Goal: Task Accomplishment & Management: Complete application form

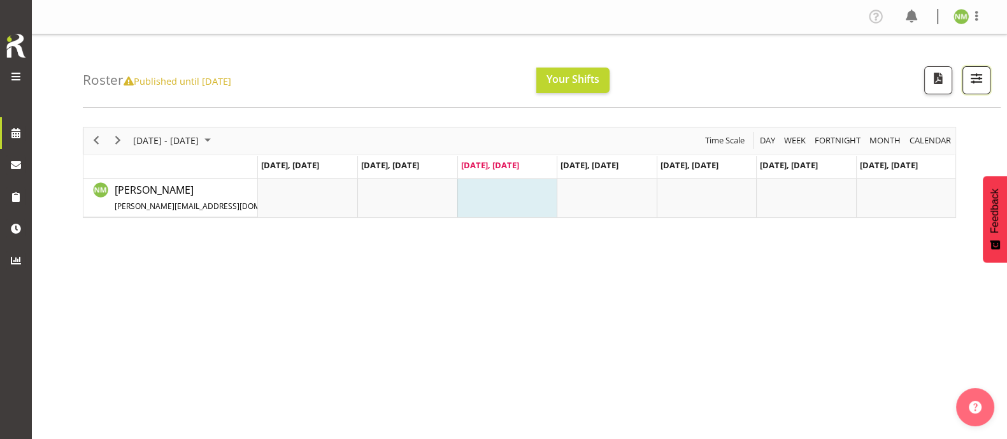
click at [973, 79] on span "button" at bounding box center [976, 78] width 17 height 17
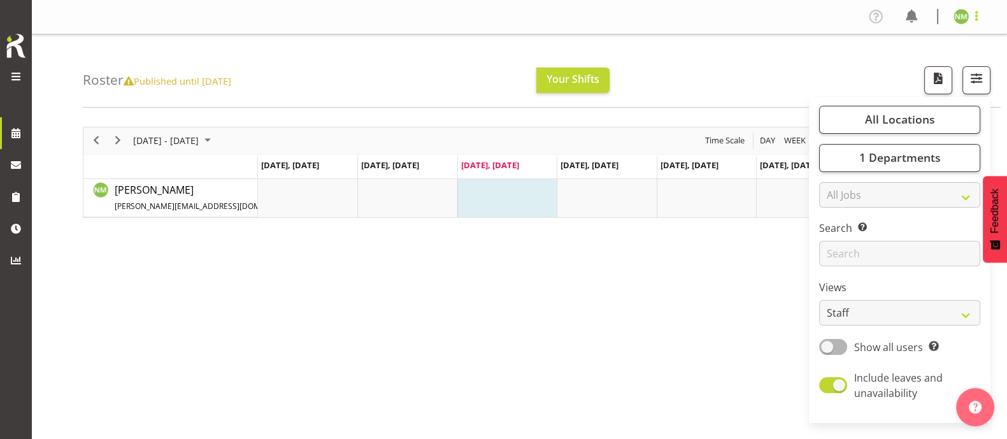
click at [977, 17] on span at bounding box center [976, 15] width 15 height 15
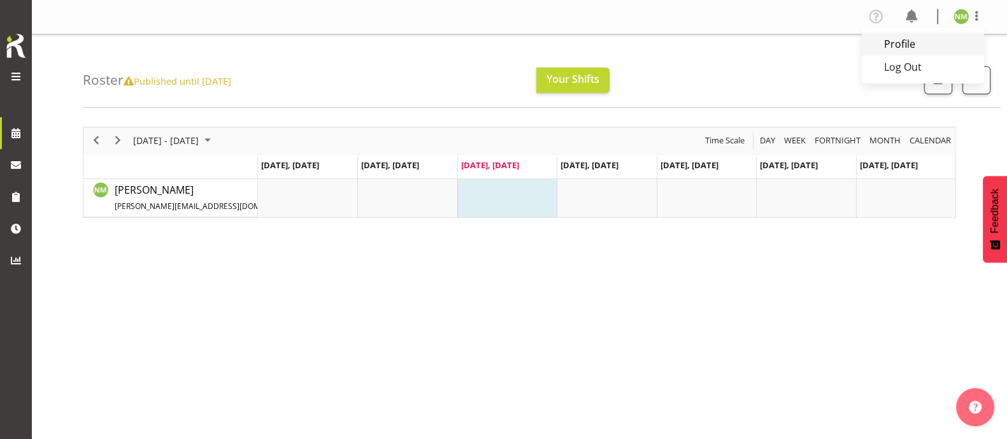
click at [927, 43] on link "Profile" at bounding box center [923, 43] width 122 height 23
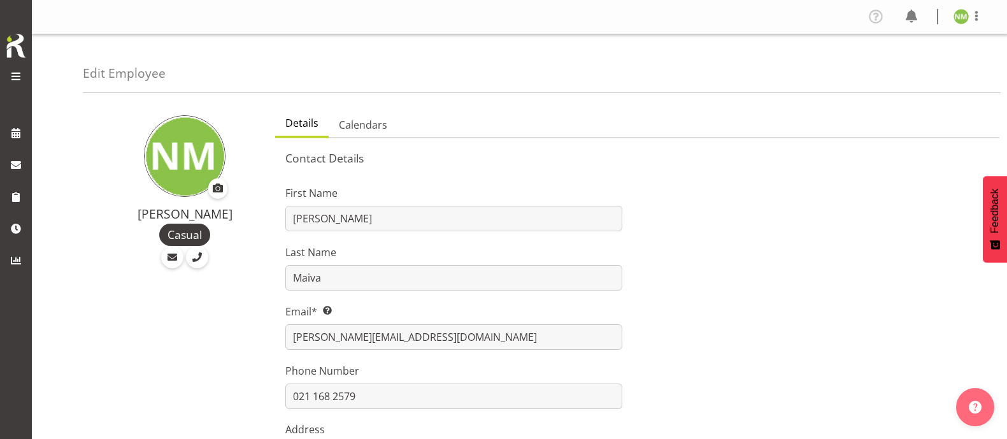
select select "TimelineWeek"
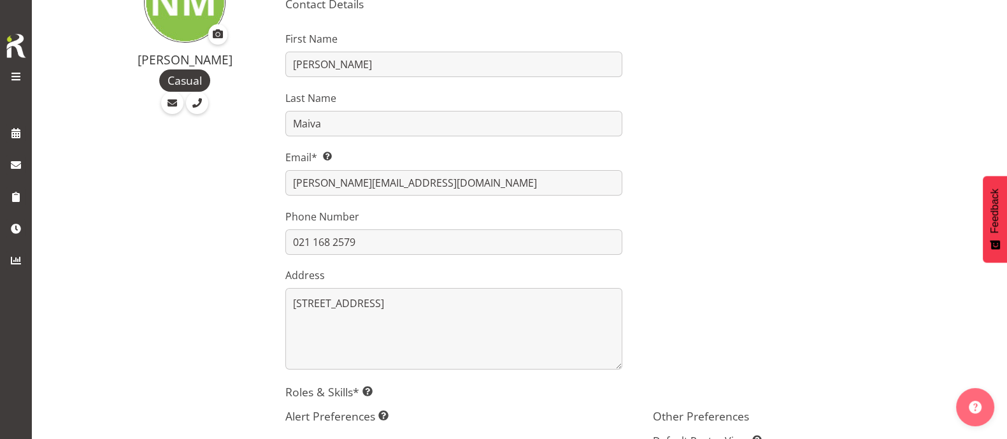
scroll to position [159, 0]
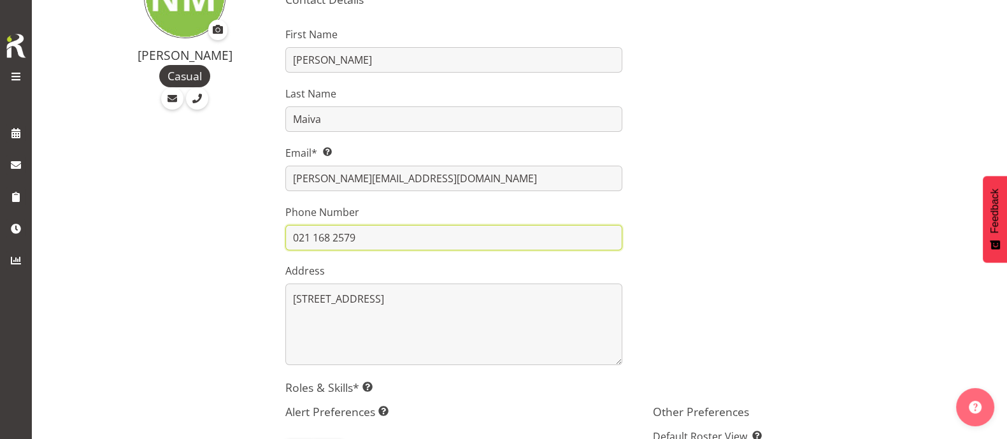
click at [351, 238] on input "021 168 2579" at bounding box center [453, 237] width 336 height 25
type input "021 168 2519"
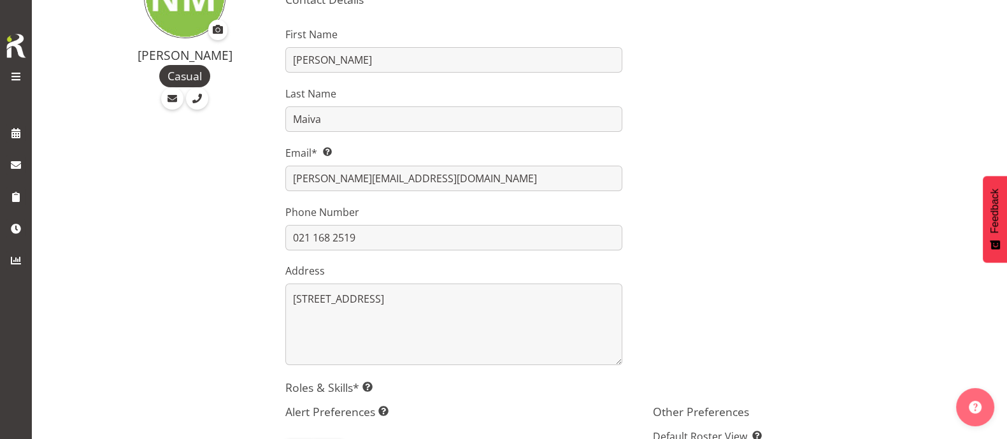
click at [758, 227] on div at bounding box center [820, 191] width 367 height 364
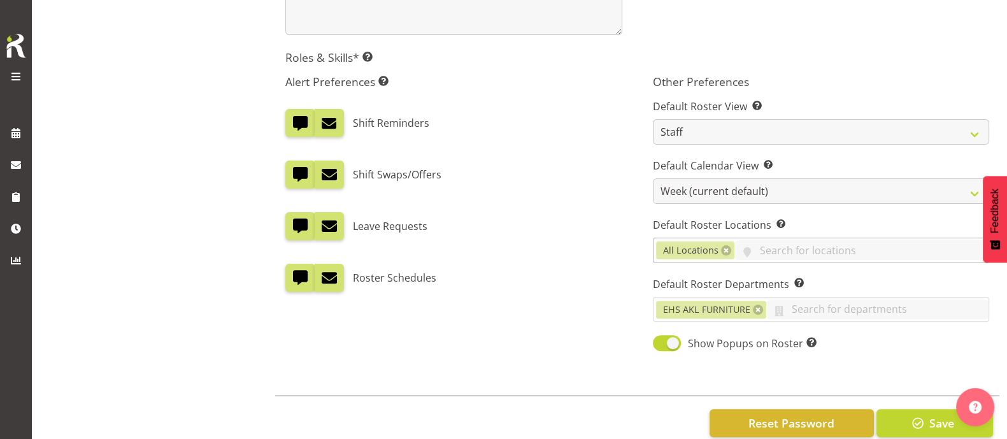
scroll to position [518, 0]
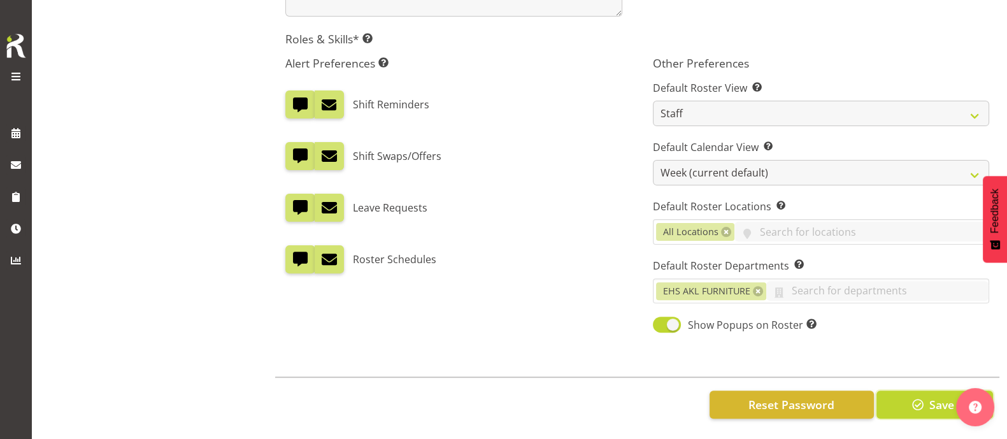
click at [917, 396] on span "button" at bounding box center [917, 404] width 17 height 17
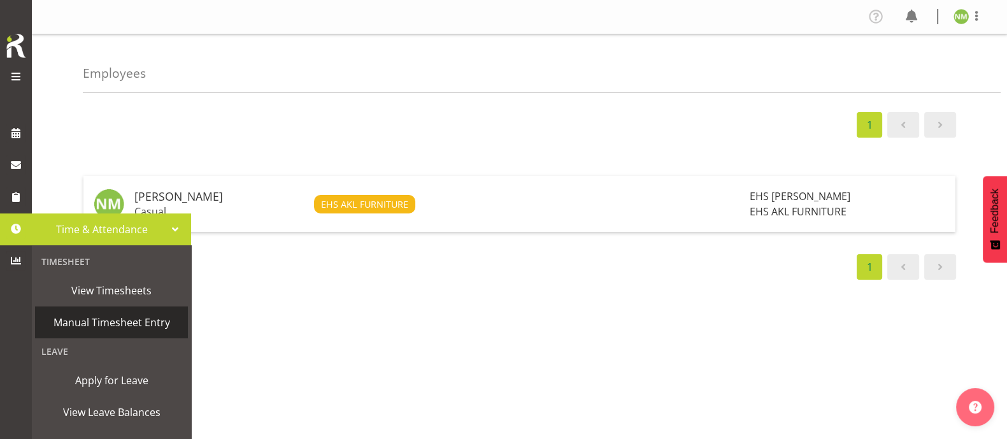
click at [83, 316] on span "Manual Timesheet Entry" at bounding box center [111, 322] width 140 height 19
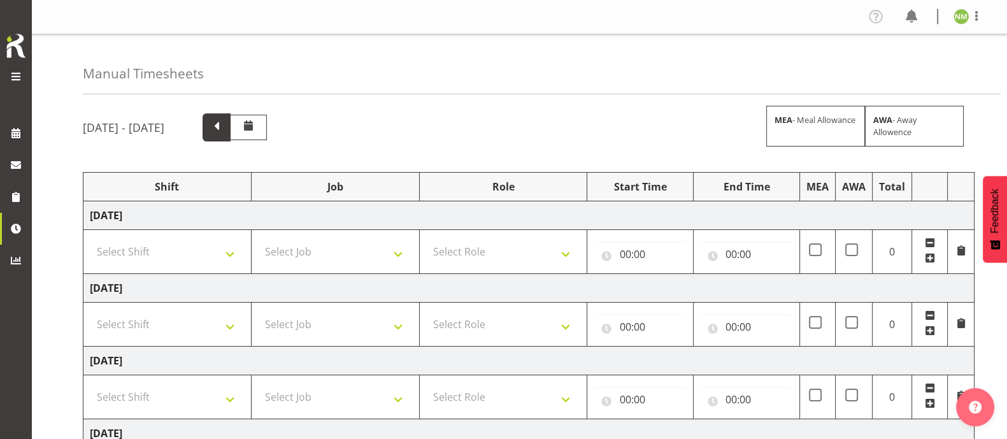
click at [225, 129] on span at bounding box center [216, 126] width 17 height 17
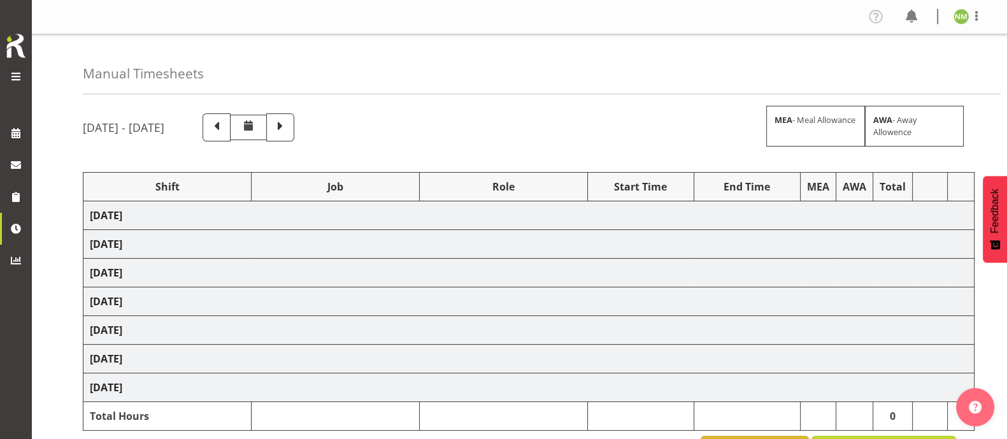
select select "83455"
select select "10237"
select select "83456"
select select "9140"
select select "13"
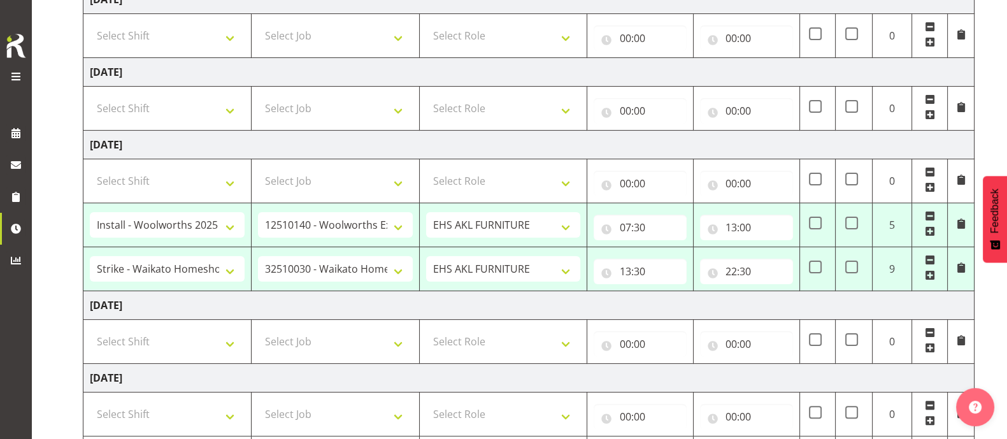
scroll to position [398, 0]
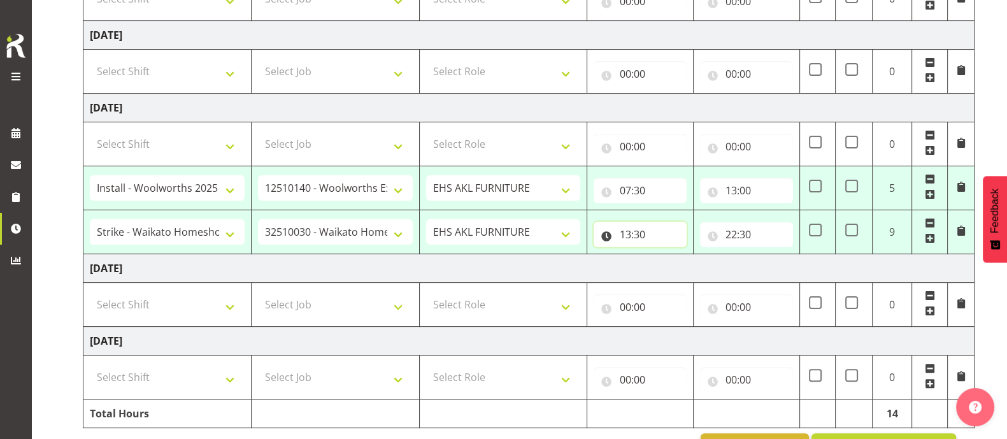
click at [657, 234] on input "13:30" at bounding box center [639, 234] width 93 height 25
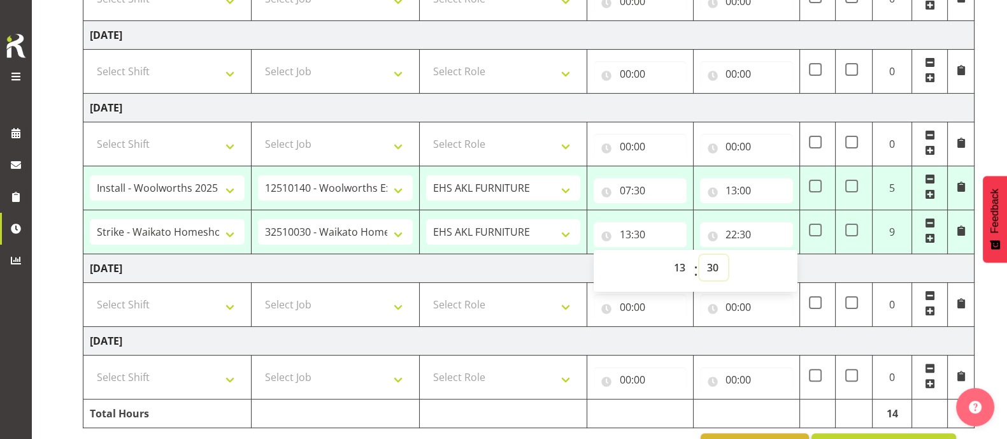
click at [712, 262] on select "00 01 02 03 04 05 06 07 08 09 10 11 12 13 14 15 16 17 18 19 20 21 22 23 24 25 2…" at bounding box center [713, 267] width 29 height 25
select select "0"
click at [699, 255] on select "00 01 02 03 04 05 06 07 08 09 10 11 12 13 14 15 16 17 18 19 20 21 22 23 24 25 2…" at bounding box center [713, 267] width 29 height 25
type input "13:00"
click at [909, 266] on td "Monday 6th October 2025" at bounding box center [528, 268] width 891 height 29
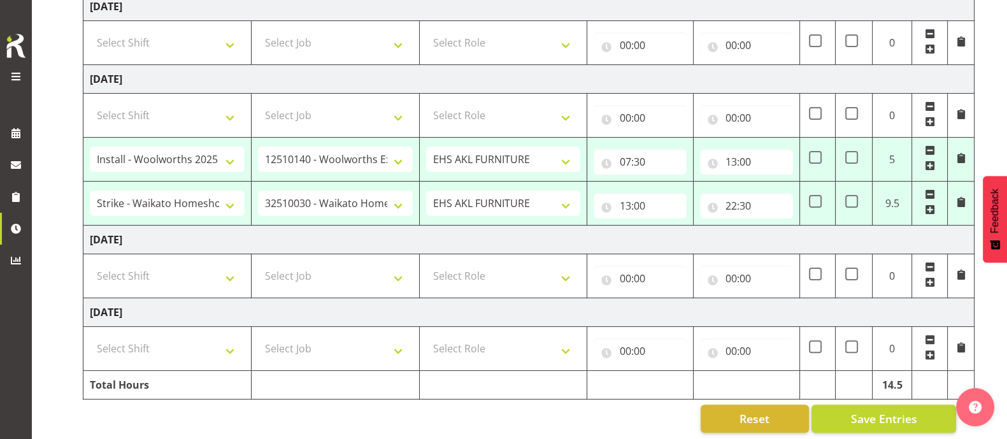
scroll to position [439, 0]
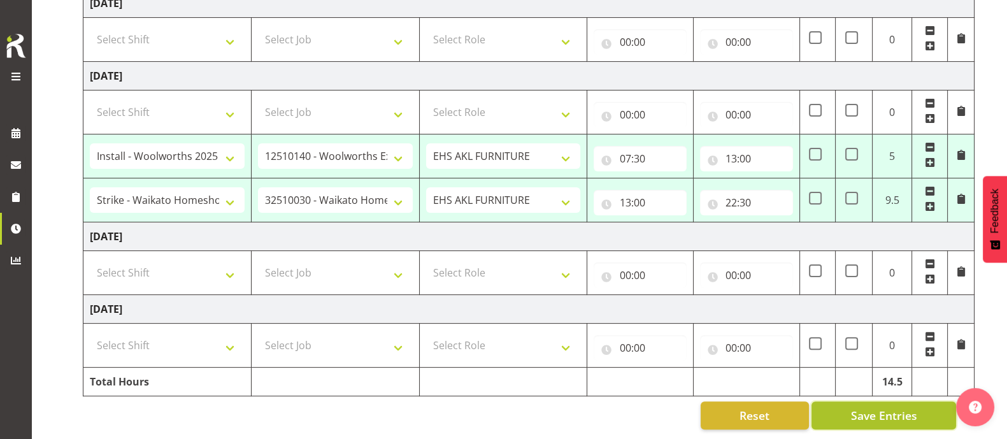
click at [900, 407] on span "Save Entries" at bounding box center [883, 415] width 66 height 17
select select "83455"
select select "10237"
type input "07:30"
type input "13:00"
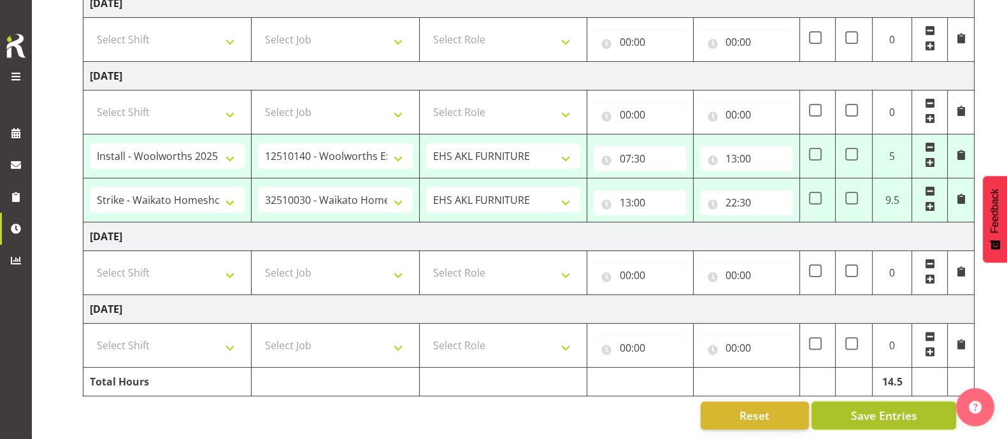
select select "83456"
select select "9140"
type input "13:00"
type input "22:30"
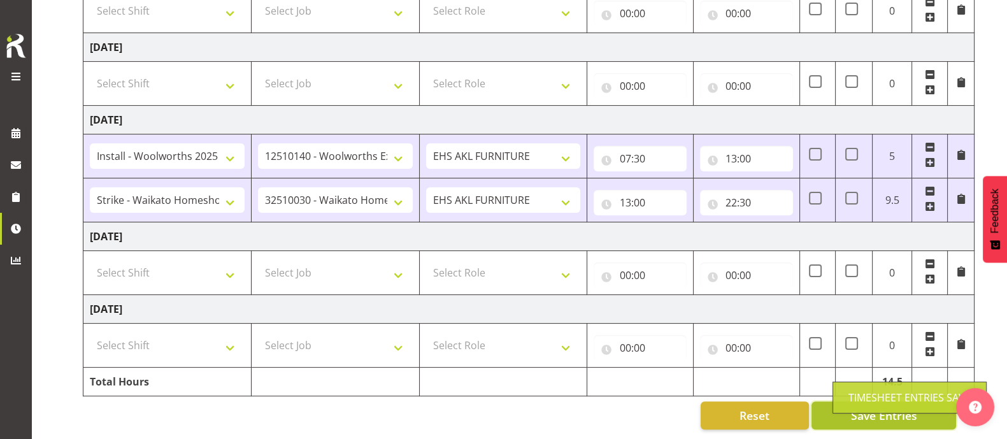
scroll to position [396, 0]
click at [888, 407] on span "Save Entries" at bounding box center [883, 415] width 66 height 17
click at [891, 407] on span "Save Entries" at bounding box center [883, 415] width 66 height 17
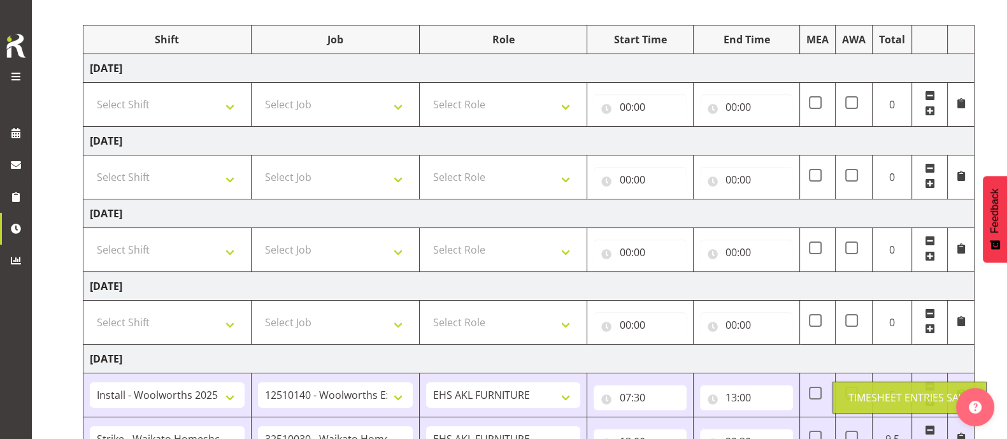
scroll to position [0, 0]
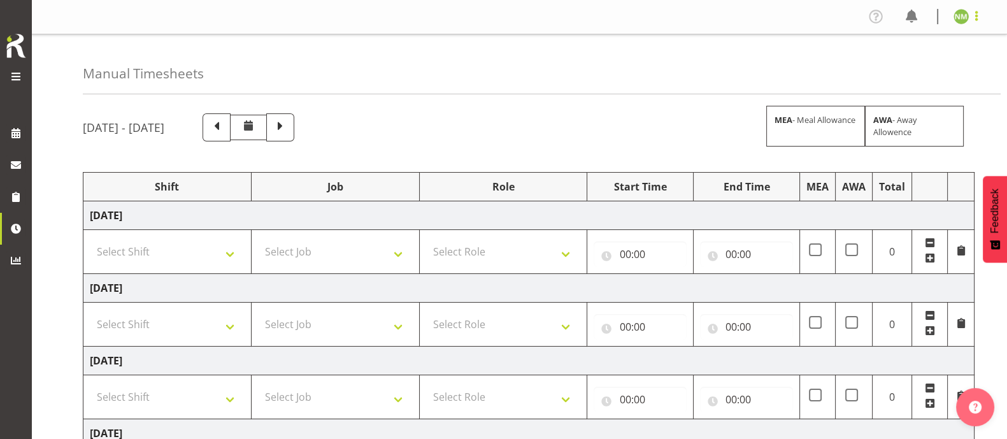
click at [977, 19] on span at bounding box center [976, 15] width 15 height 15
click at [791, 71] on div "Manual Timesheets" at bounding box center [542, 64] width 918 height 60
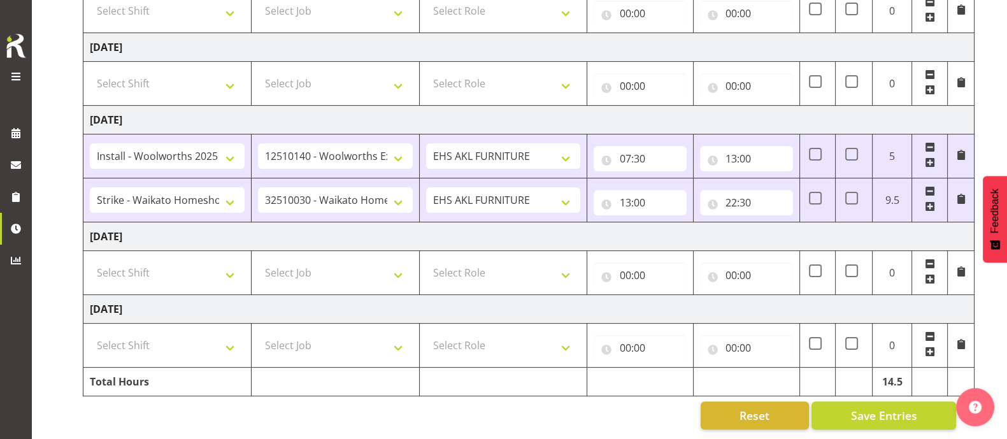
scroll to position [396, 0]
click at [897, 407] on span "Save Entries" at bounding box center [883, 415] width 66 height 17
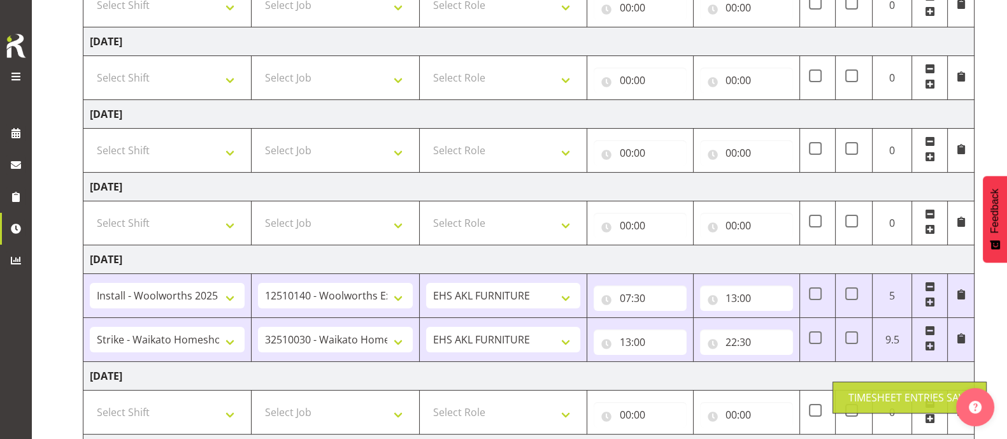
scroll to position [0, 0]
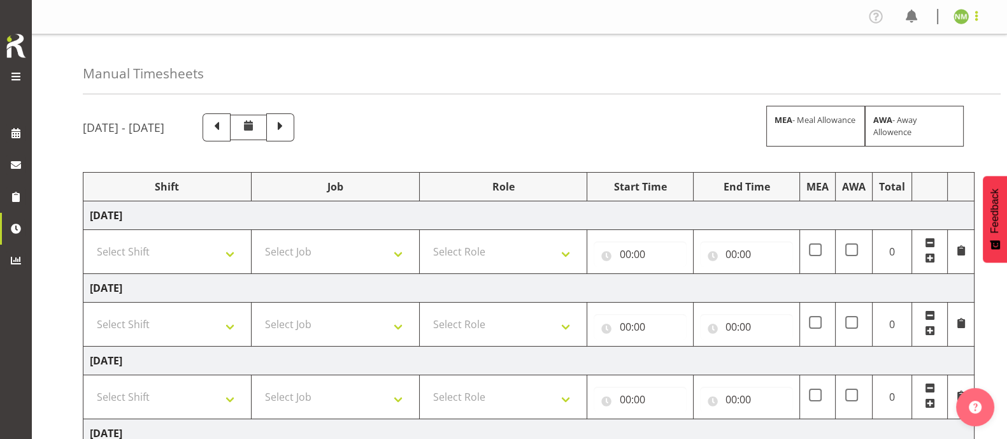
click at [974, 19] on span at bounding box center [976, 15] width 15 height 15
click at [940, 77] on link "Log Out" at bounding box center [923, 66] width 122 height 23
